Goal: Information Seeking & Learning: Learn about a topic

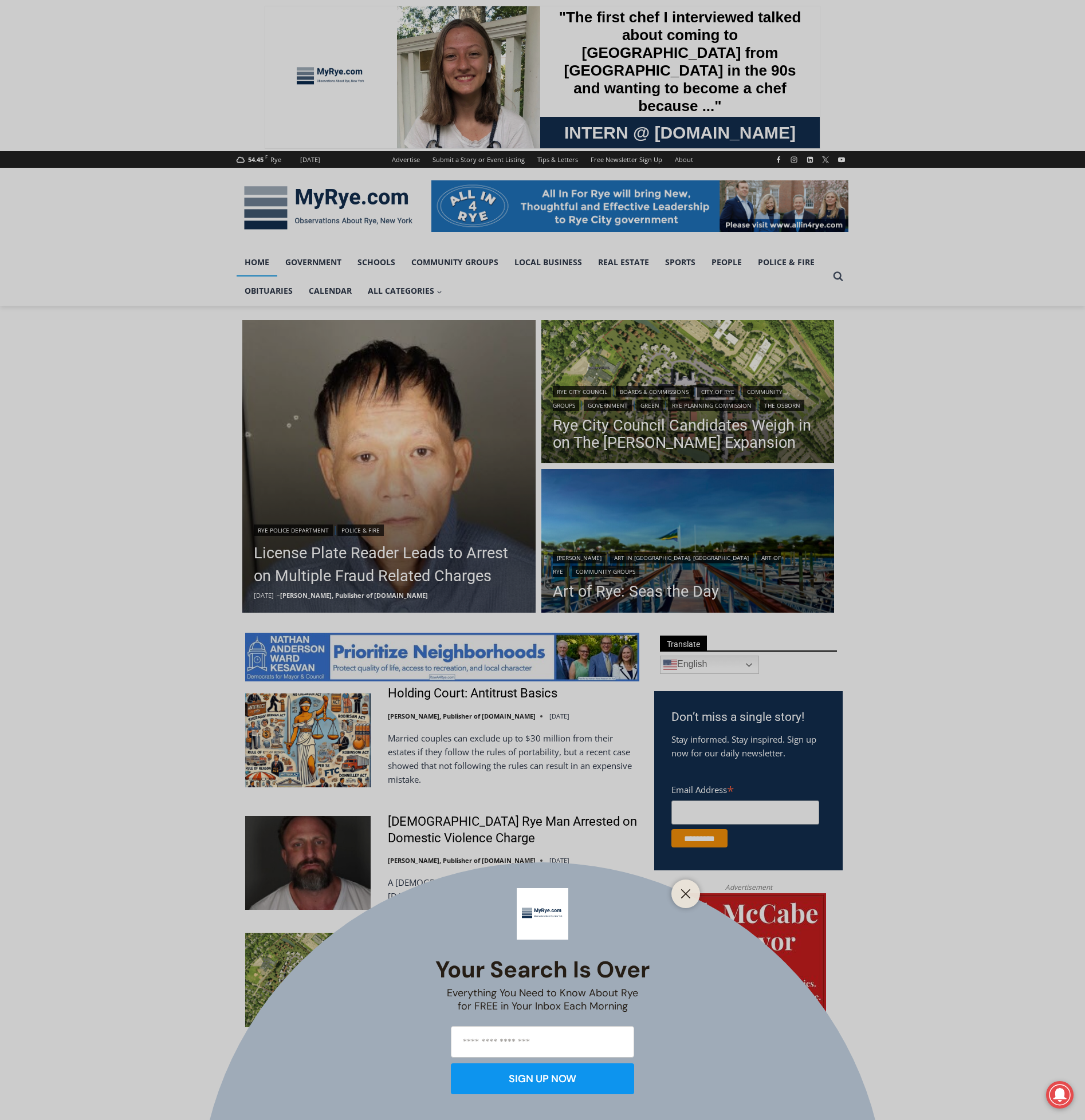
drag, startPoint x: 686, startPoint y: 890, endPoint x: 721, endPoint y: 885, distance: 35.4
click at [686, 890] on icon "Close" at bounding box center [686, 894] width 11 height 11
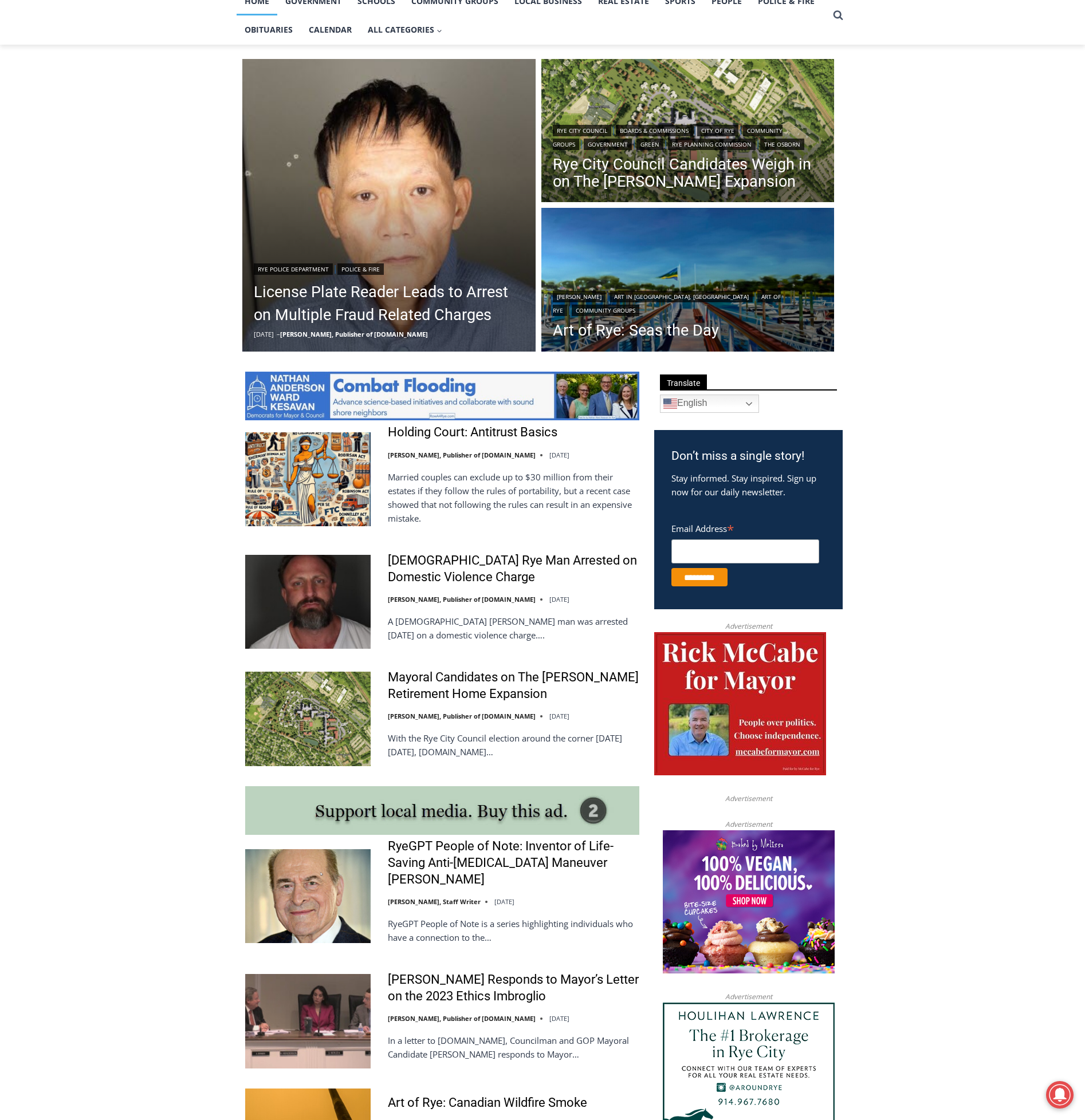
scroll to position [286, 0]
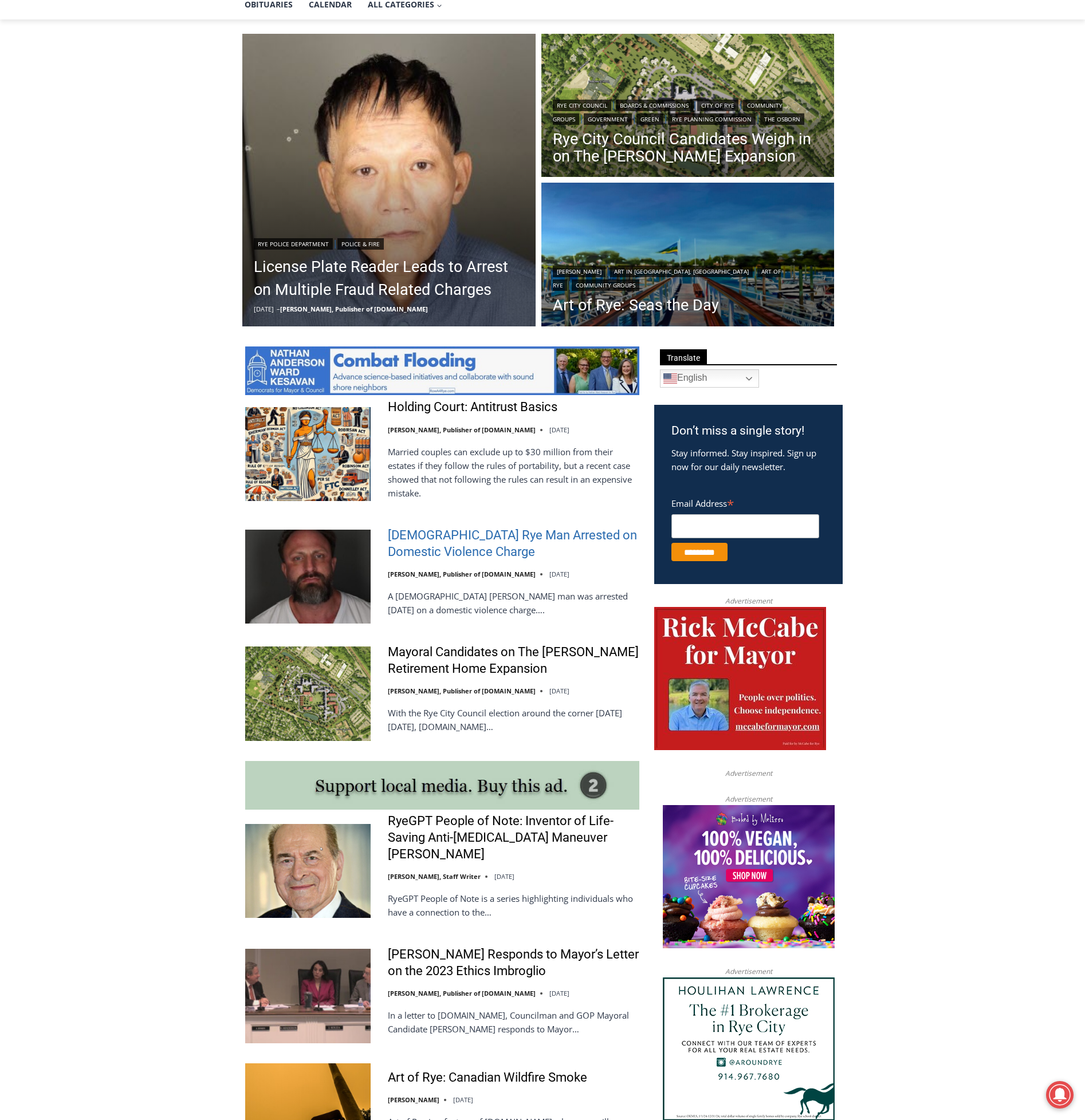
click at [404, 539] on link "[DEMOGRAPHIC_DATA] Rye Man Arrested on Domestic Violence Charge" at bounding box center [514, 543] width 251 height 32
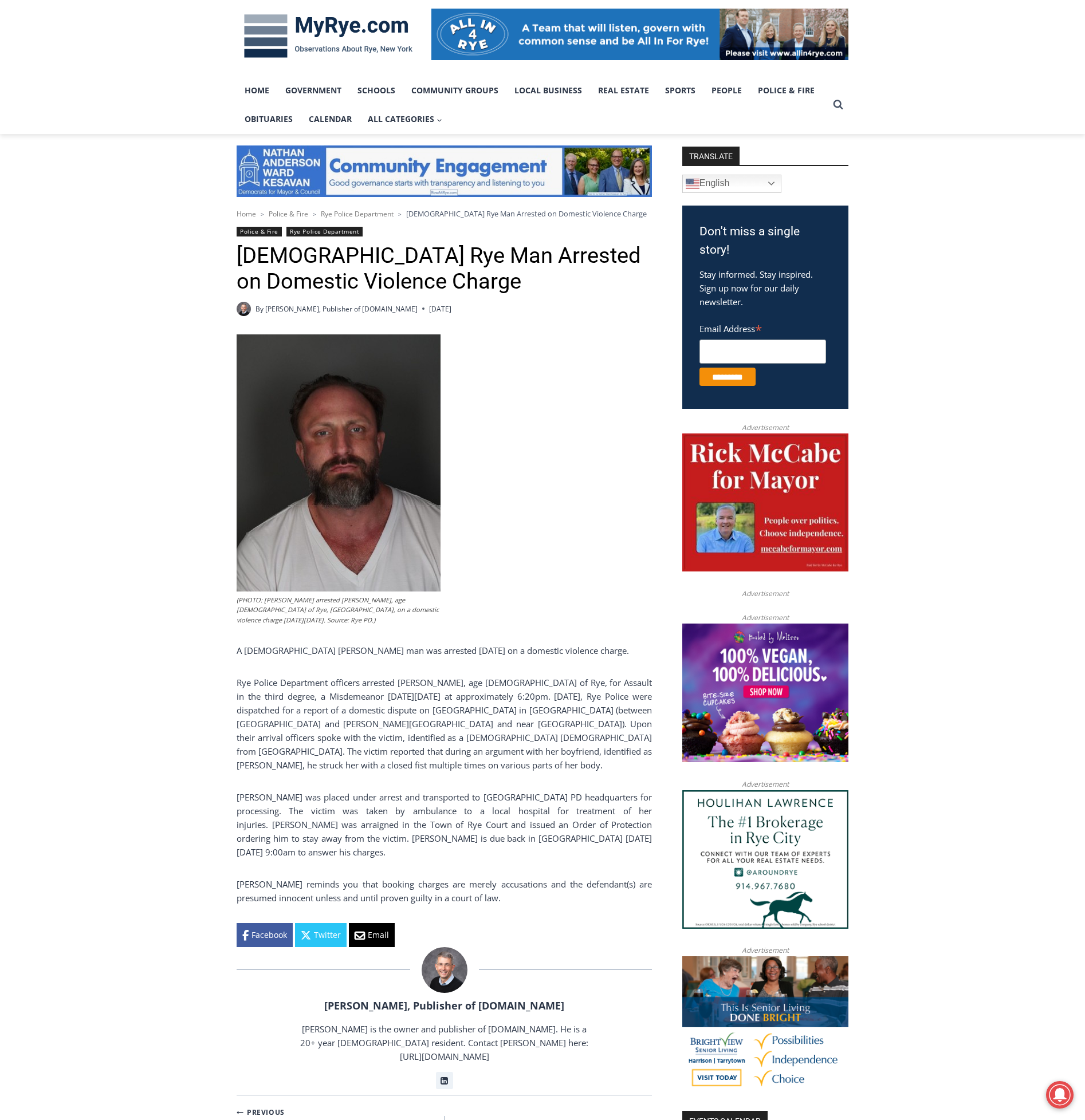
scroll to position [229, 0]
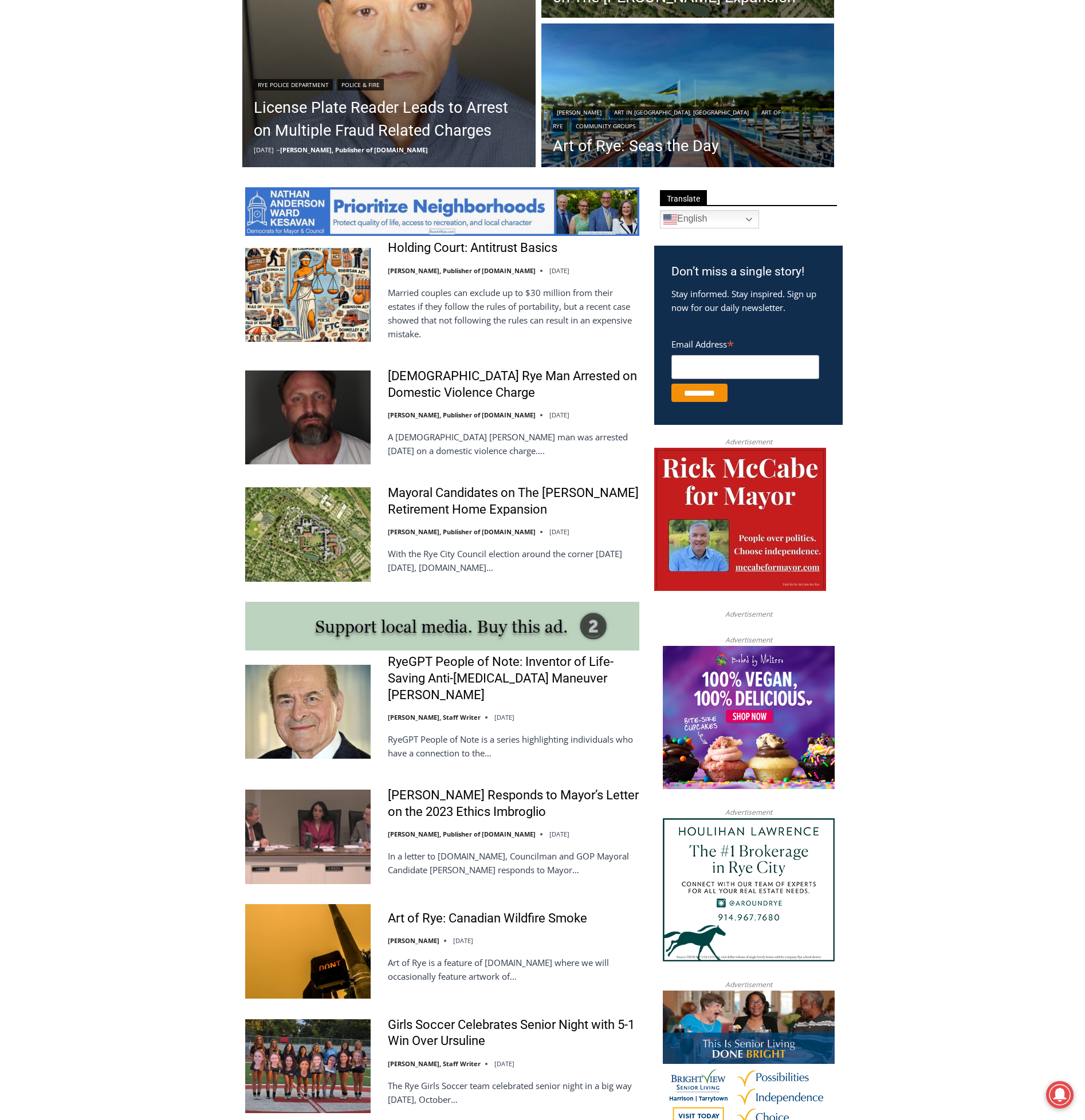
scroll to position [450, 0]
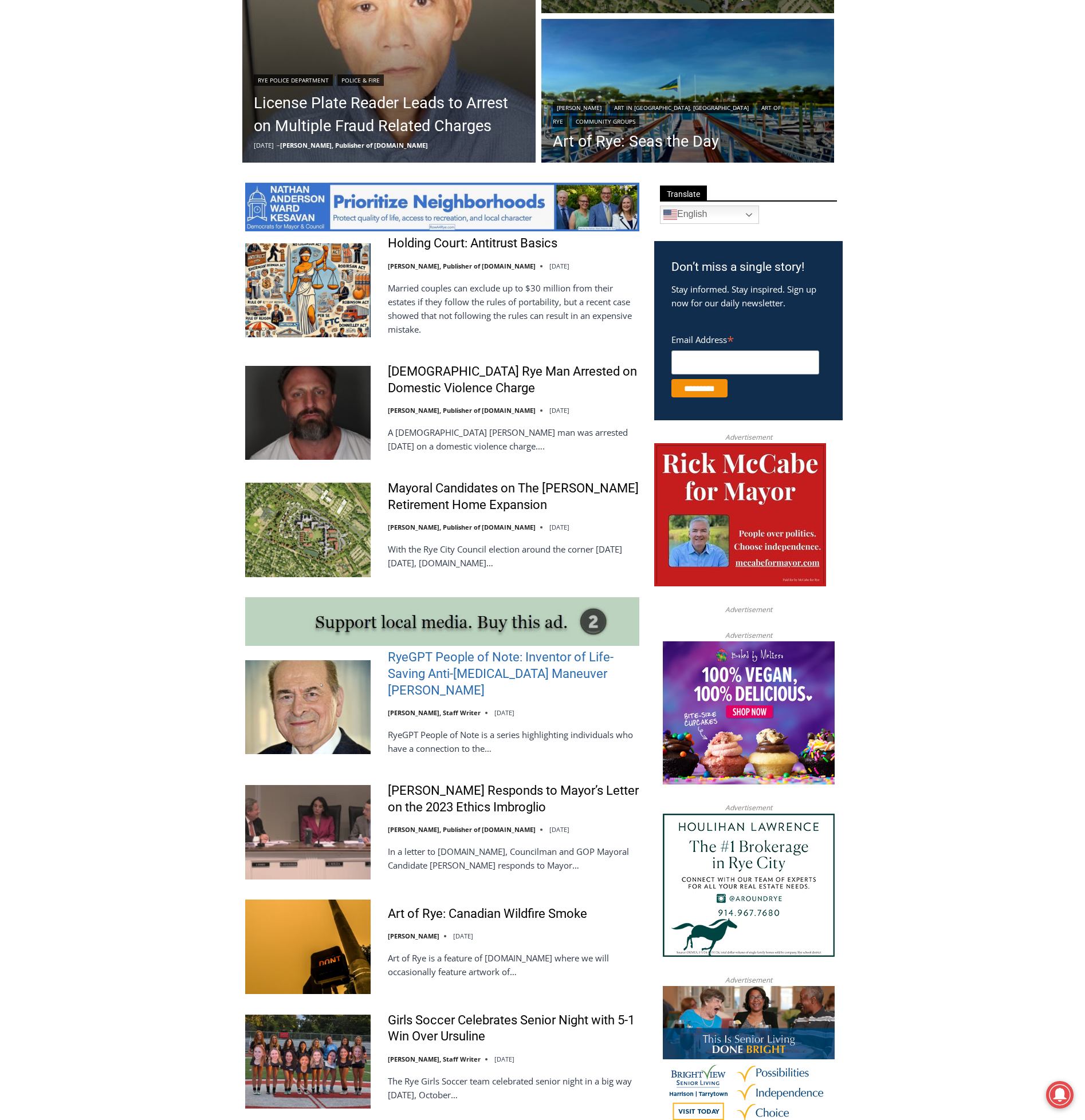
drag, startPoint x: 507, startPoint y: 677, endPoint x: 526, endPoint y: 679, distance: 19.1
click at [507, 677] on link "RyeGPT People of Note: Inventor of Life-Saving Anti-[MEDICAL_DATA] Maneuver [PE…" at bounding box center [514, 674] width 251 height 49
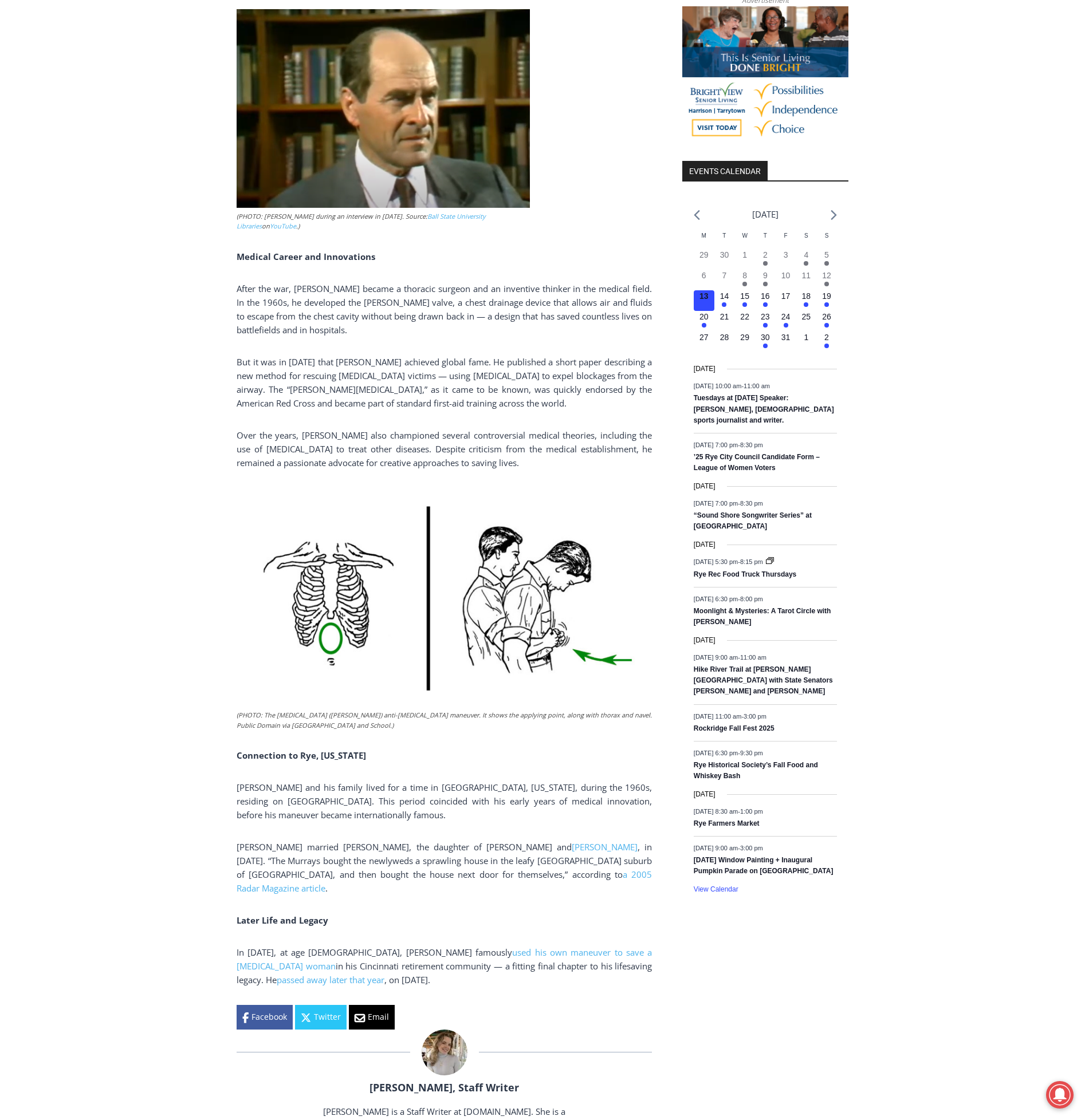
scroll to position [1030, 0]
